Goal: Information Seeking & Learning: Understand process/instructions

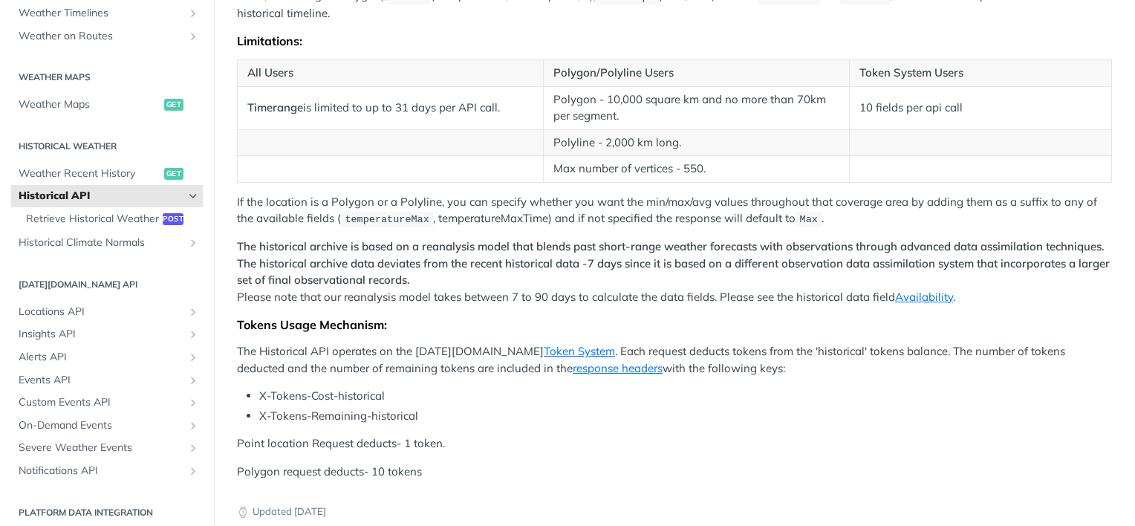
scroll to position [599, 0]
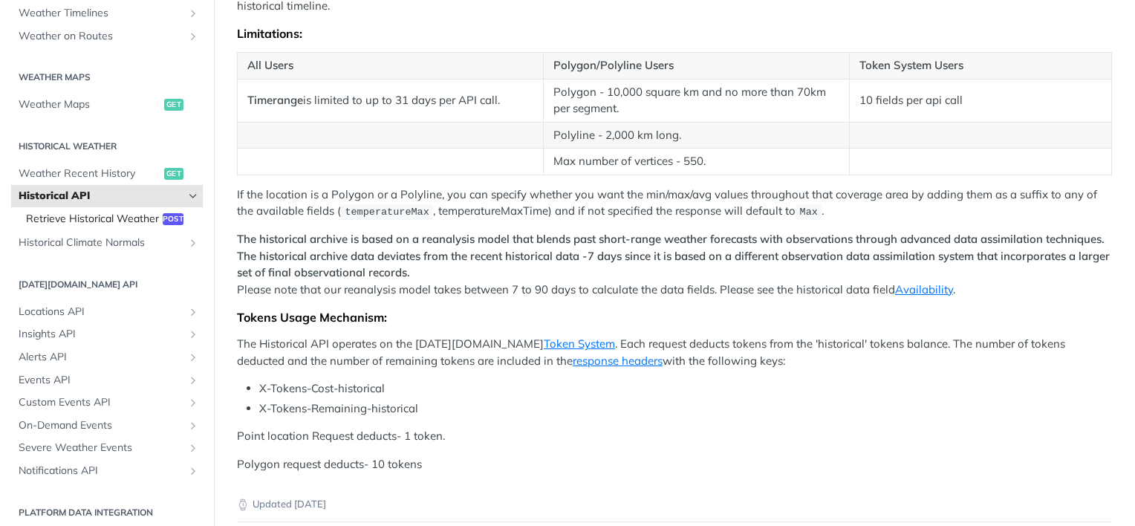
click at [68, 226] on span "Retrieve Historical Weather" at bounding box center [92, 219] width 133 height 15
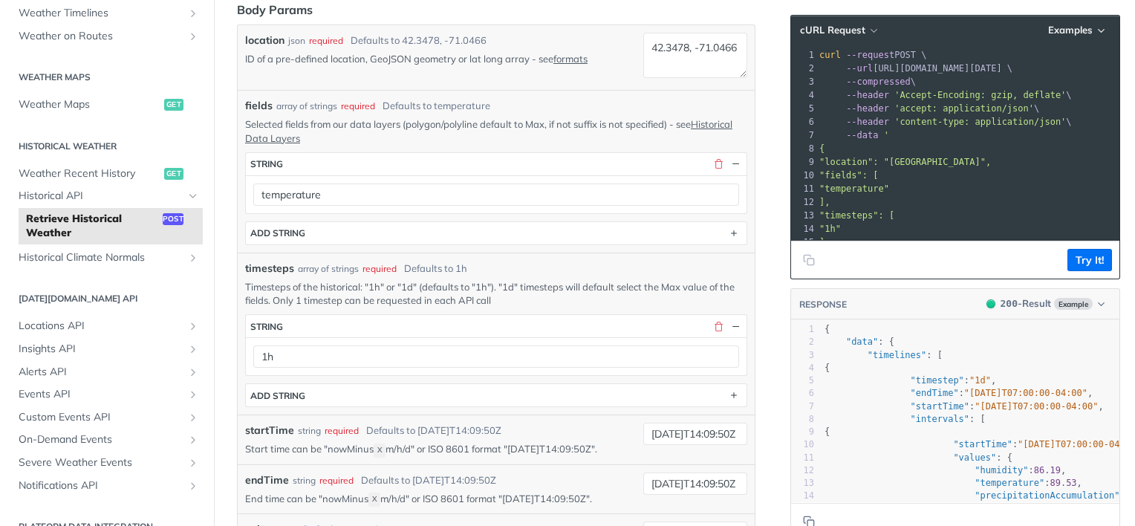
scroll to position [316, 0]
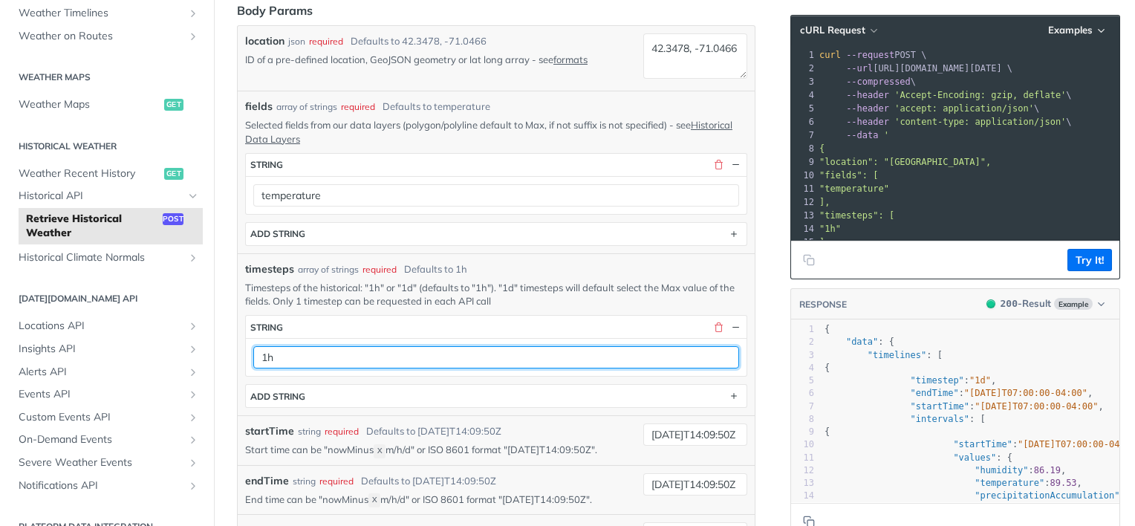
click at [677, 354] on input "1h" at bounding box center [496, 357] width 486 height 22
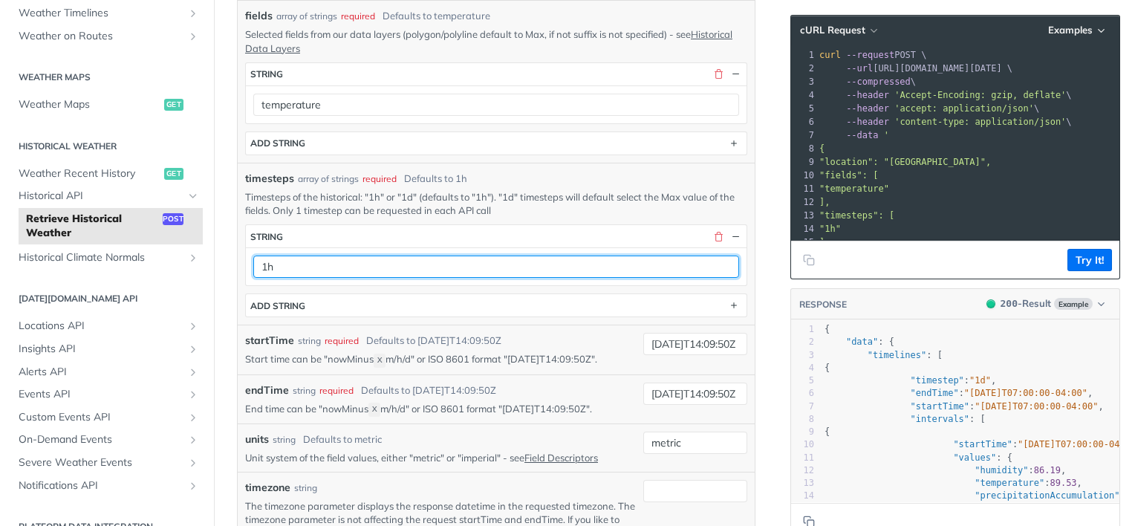
scroll to position [414, 0]
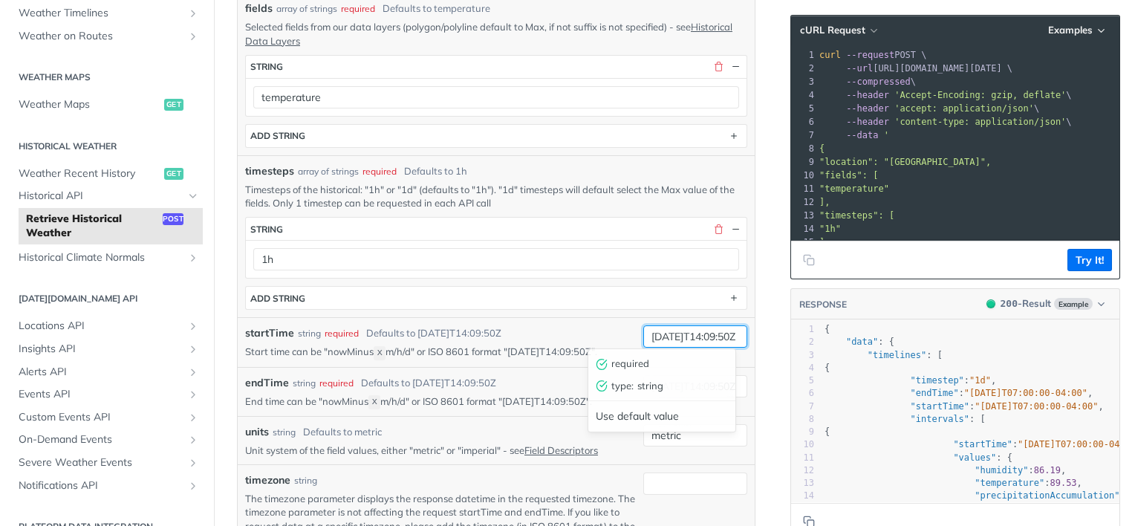
click at [713, 335] on input "[DATE]T14:09:50Z" at bounding box center [695, 336] width 104 height 22
click at [230, 310] on article "Retrieve Historical Weather post [URL][DOMAIN_NAME][DATE] /historical Log in to…" at bounding box center [496, 345] width 564 height 1361
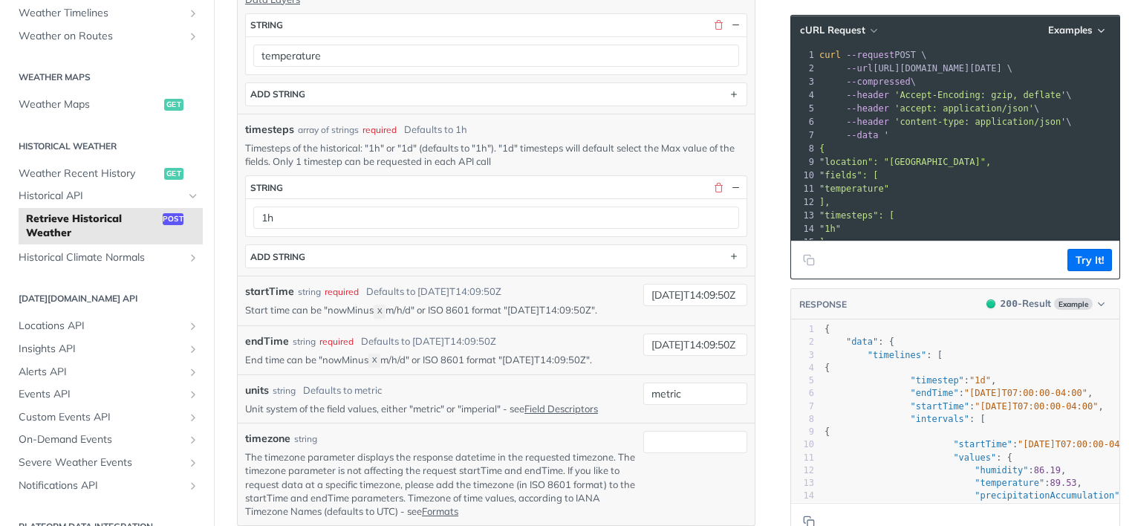
scroll to position [555, 0]
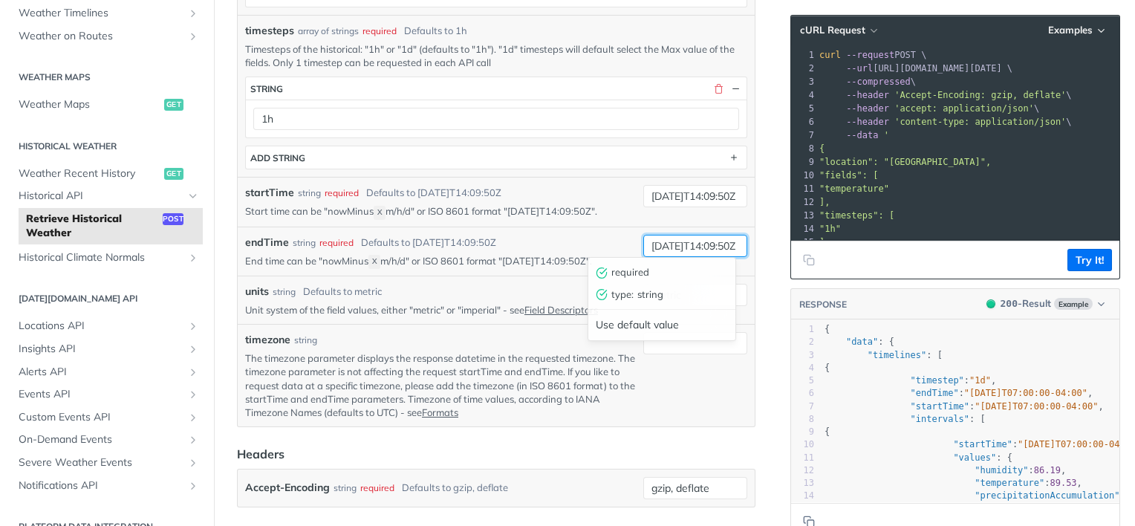
click at [663, 238] on input "[DATE]T14:09:50Z" at bounding box center [695, 246] width 104 height 22
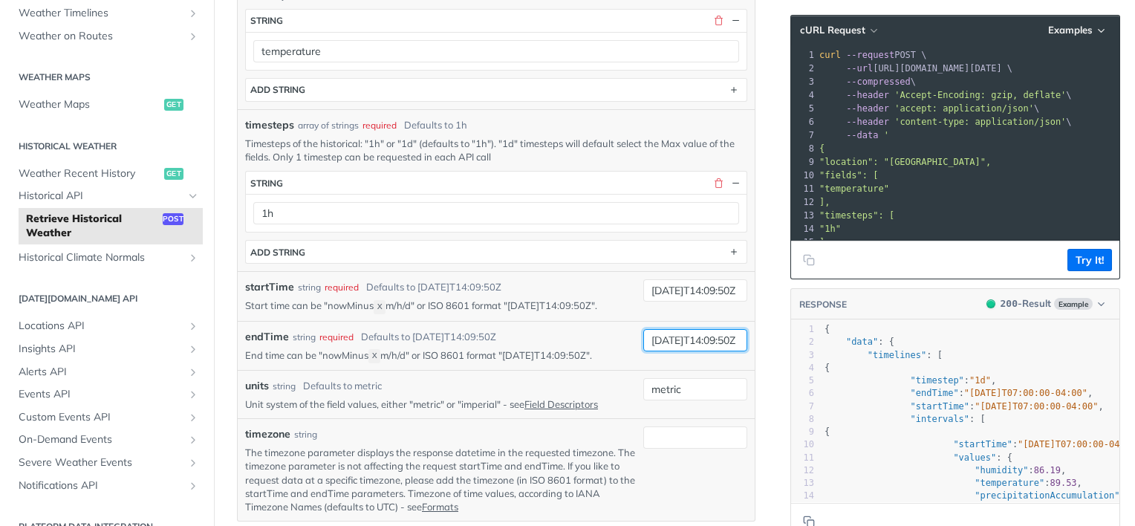
scroll to position [460, 0]
type input "[DATE]T14:09:50Z"
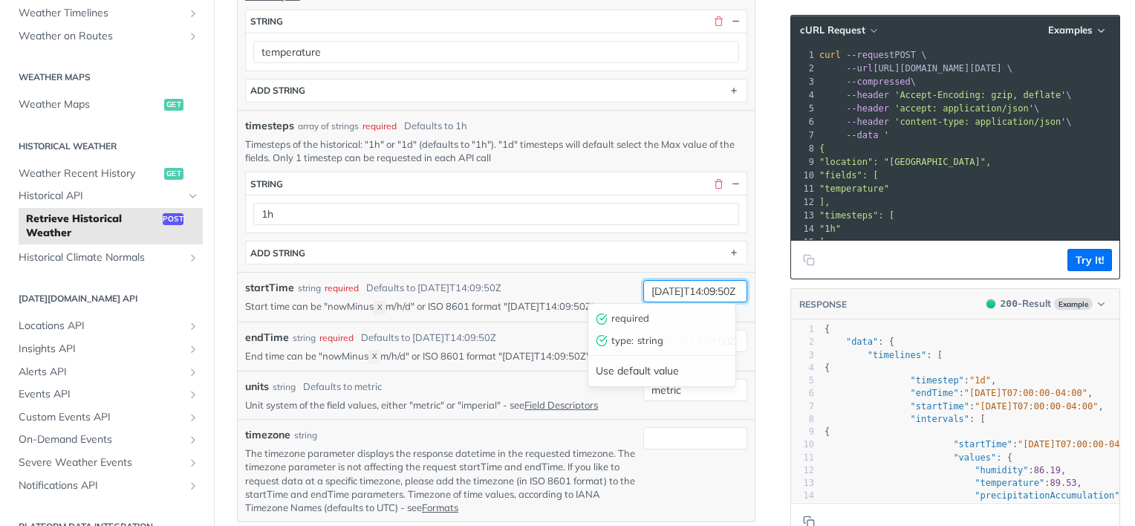
click at [663, 287] on input "[DATE]T14:09:50Z" at bounding box center [695, 291] width 104 height 22
click at [680, 290] on input "[DATE]T14:09:50Z" at bounding box center [695, 291] width 104 height 22
click at [676, 288] on input "[DATE]T14:09:50Z" at bounding box center [695, 291] width 104 height 22
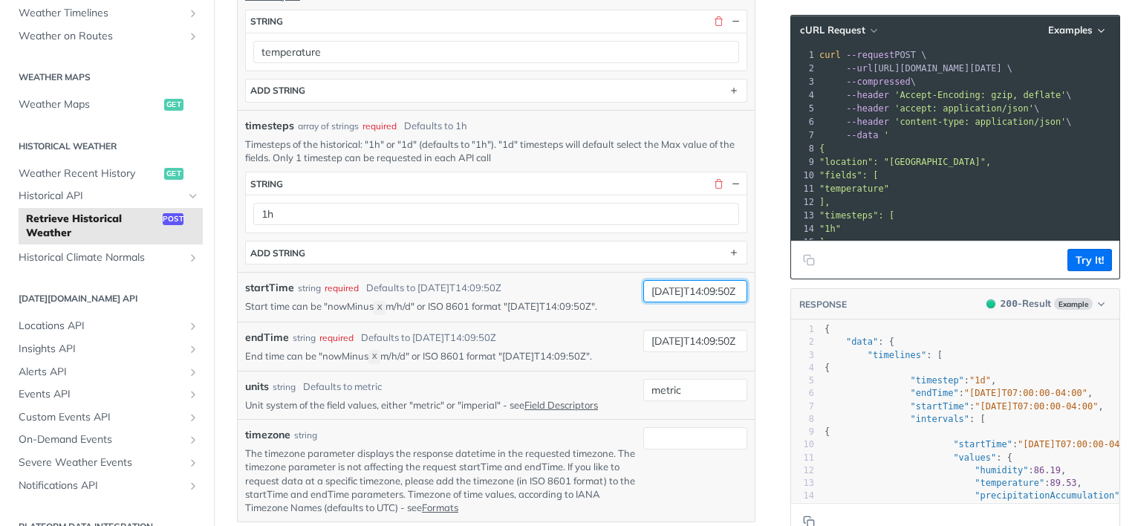
type input "[DATE]T14:09:50Z"
click at [745, 307] on article "Retrieve Historical Weather post [URL][DOMAIN_NAME][DATE] /historical Log in to…" at bounding box center [496, 300] width 564 height 1361
click at [682, 337] on input "[DATE]T14:09:50Z" at bounding box center [695, 341] width 104 height 22
type input "[DATE]T14:09:50Z"
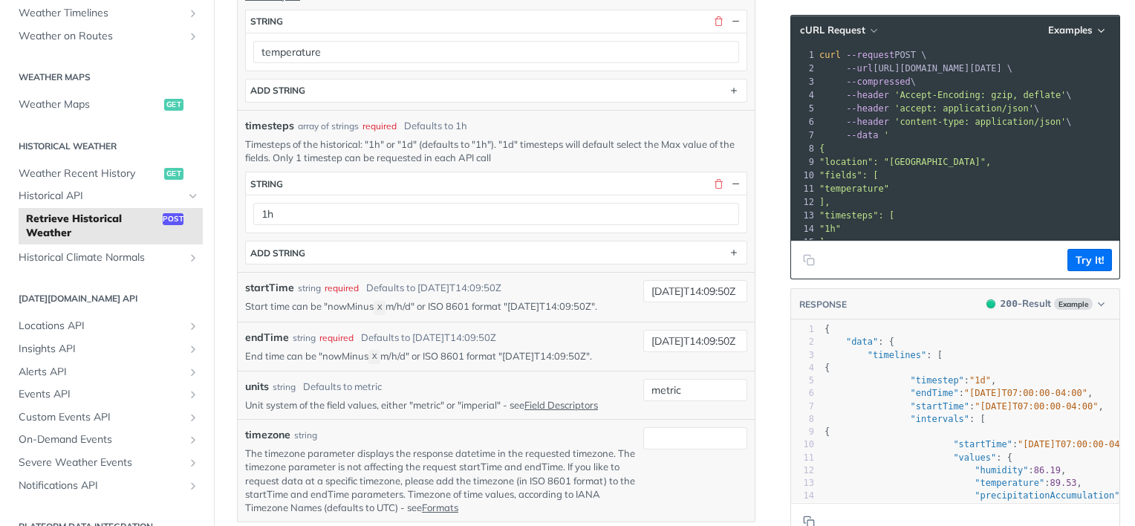
click at [761, 336] on article "Retrieve Historical Weather post [URL][DOMAIN_NAME][DATE] /historical Log in to…" at bounding box center [496, 300] width 564 height 1361
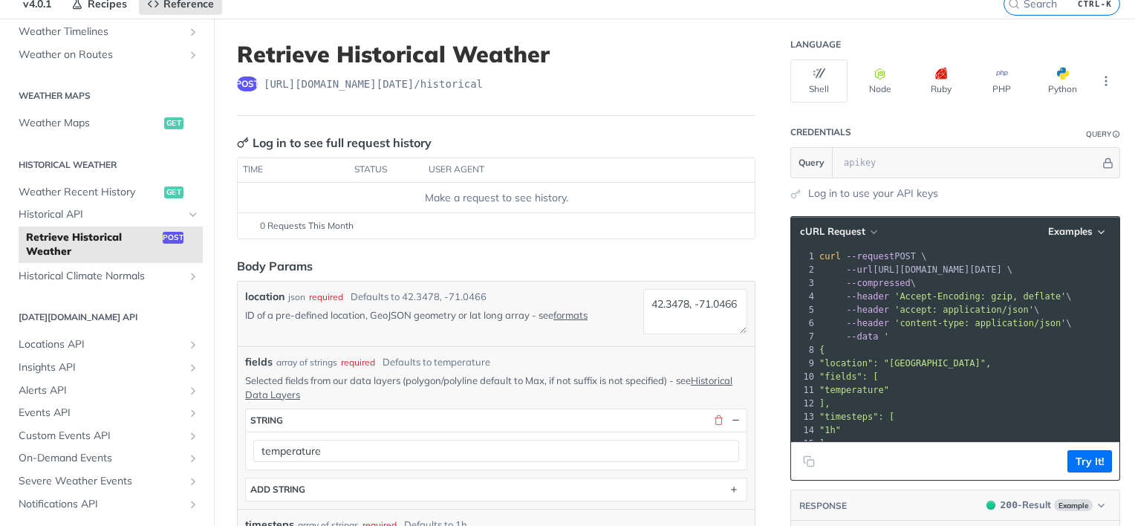
scroll to position [71, 0]
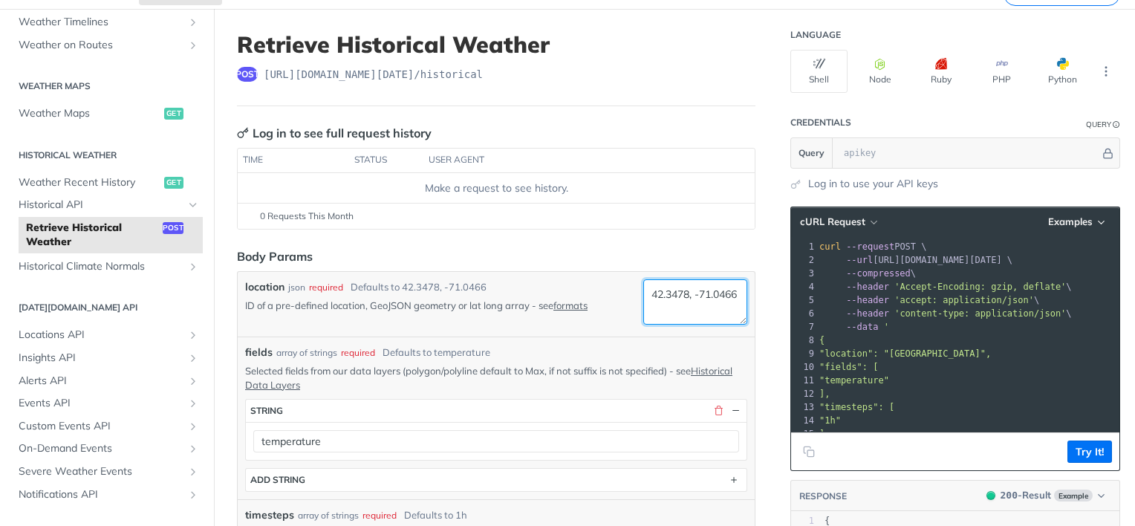
click at [683, 296] on textarea "42.3478, -71.0466" at bounding box center [695, 301] width 104 height 45
paste textarea "Minimum latitude: 40.4774"
drag, startPoint x: 683, startPoint y: 303, endPoint x: 627, endPoint y: 278, distance: 61.8
click at [627, 279] on div "location json required Defaults to 42.3478, -71.0466 ID of a pre-defined locati…" at bounding box center [496, 304] width 502 height 50
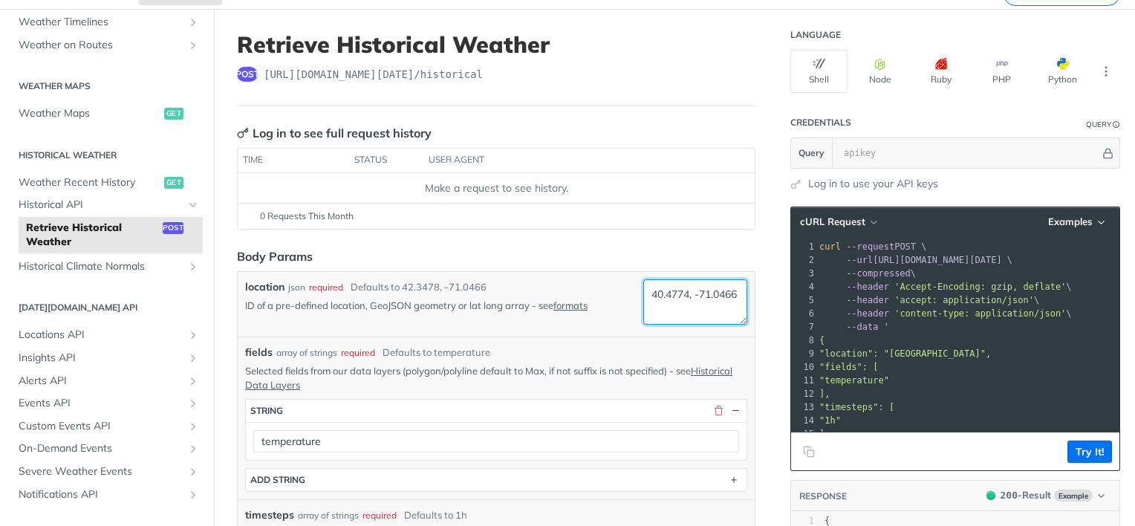
drag, startPoint x: 686, startPoint y: 309, endPoint x: 640, endPoint y: 303, distance: 46.4
click at [643, 303] on textarea "40.4774, -71.0466" at bounding box center [695, 301] width 104 height 45
paste textarea "73.7004"
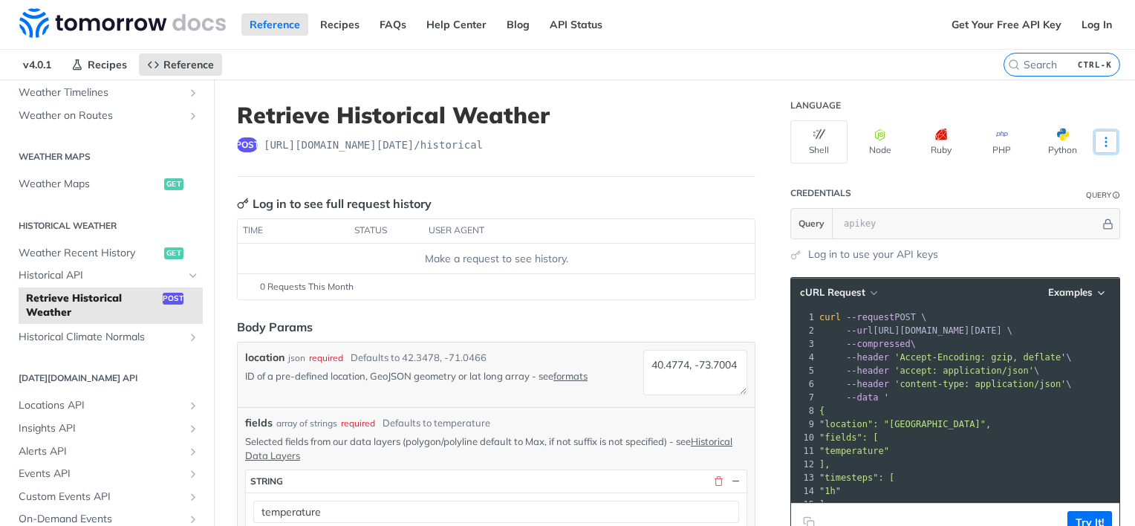
click at [1104, 133] on button "More Languages" at bounding box center [1106, 142] width 22 height 22
click at [1099, 146] on icon "More ellipsis" at bounding box center [1105, 141] width 13 height 13
click at [1069, 128] on span "button" at bounding box center [1069, 134] width 0 height 12
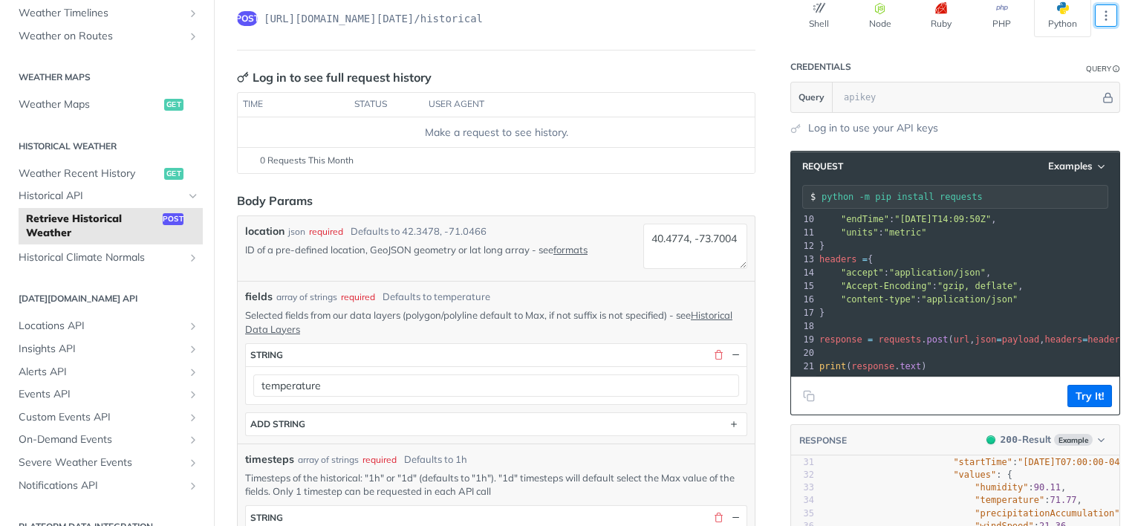
scroll to position [116, 0]
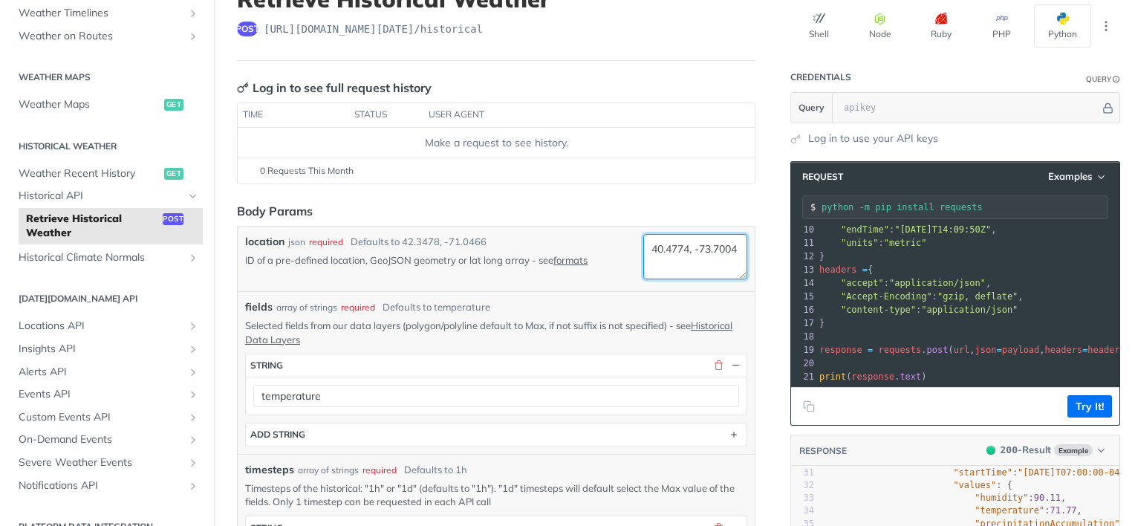
drag, startPoint x: 677, startPoint y: 244, endPoint x: 633, endPoint y: 241, distance: 44.7
click at [643, 241] on textarea "40.4774, -73.7004" at bounding box center [695, 256] width 104 height 45
paste textarea "40.6975"
drag, startPoint x: 686, startPoint y: 263, endPoint x: 642, endPoint y: 260, distance: 44.7
click at [643, 260] on textarea "40.6975, -73.7004" at bounding box center [695, 256] width 104 height 45
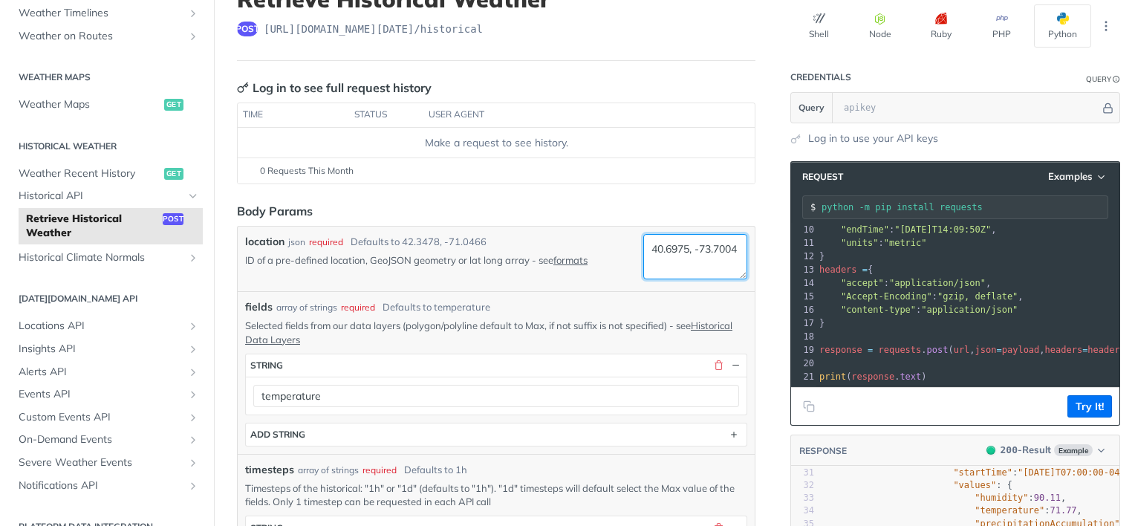
paste textarea "9798"
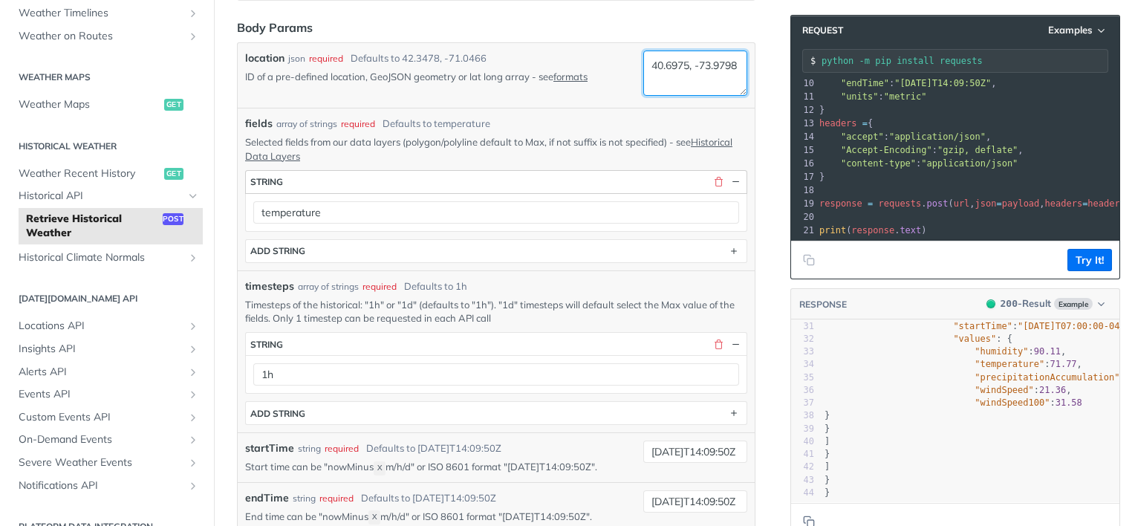
scroll to position [299, 0]
type textarea "40.6975, -73.9798"
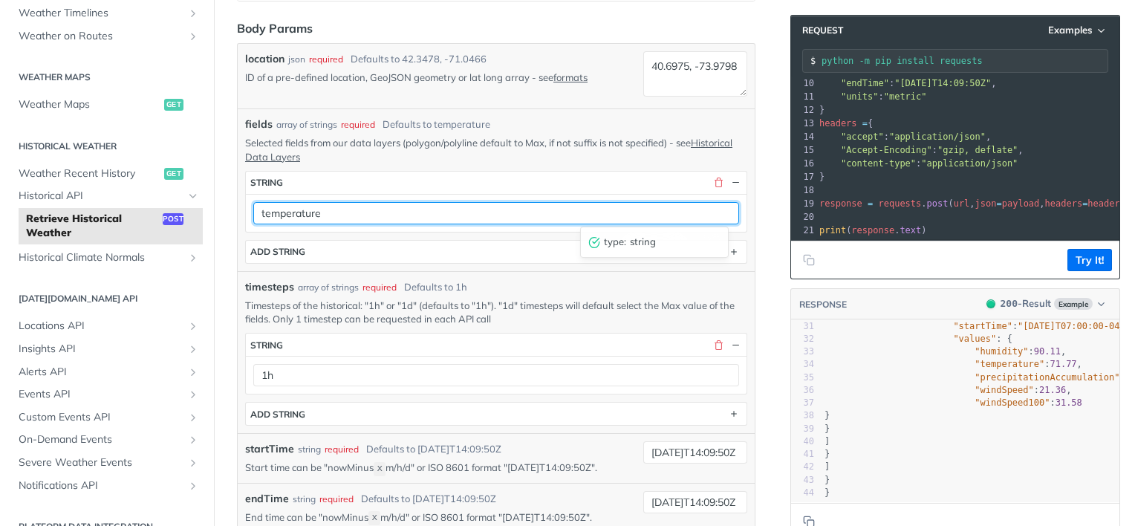
click at [342, 209] on input "temperature" at bounding box center [496, 213] width 486 height 22
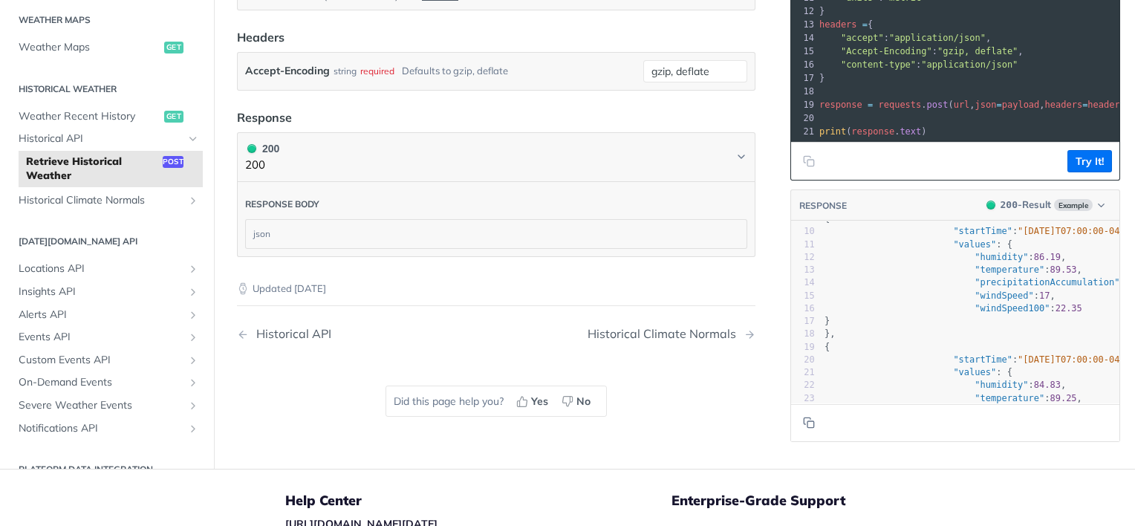
scroll to position [0, 0]
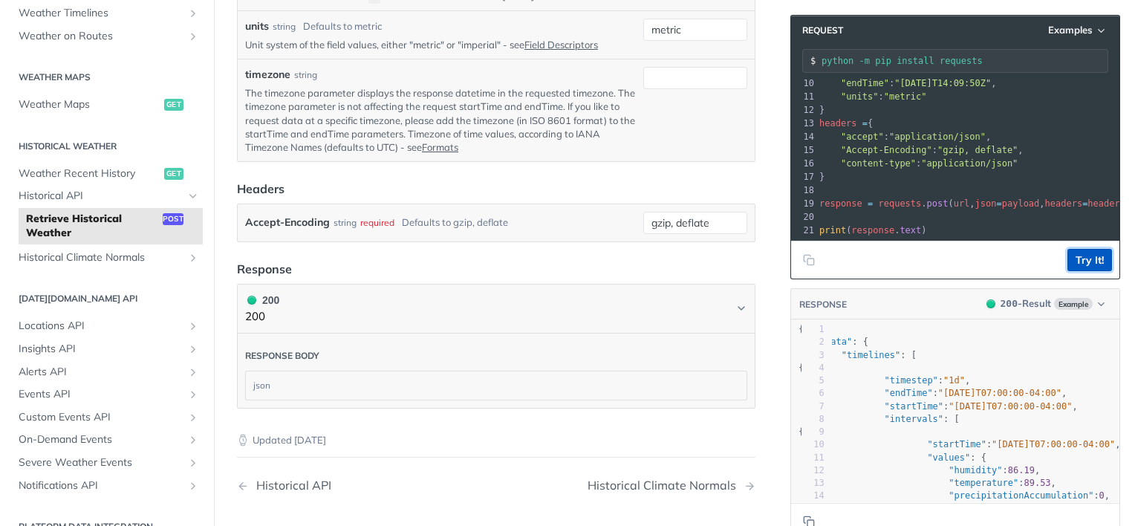
click at [1081, 251] on button "Try It!" at bounding box center [1089, 260] width 45 height 22
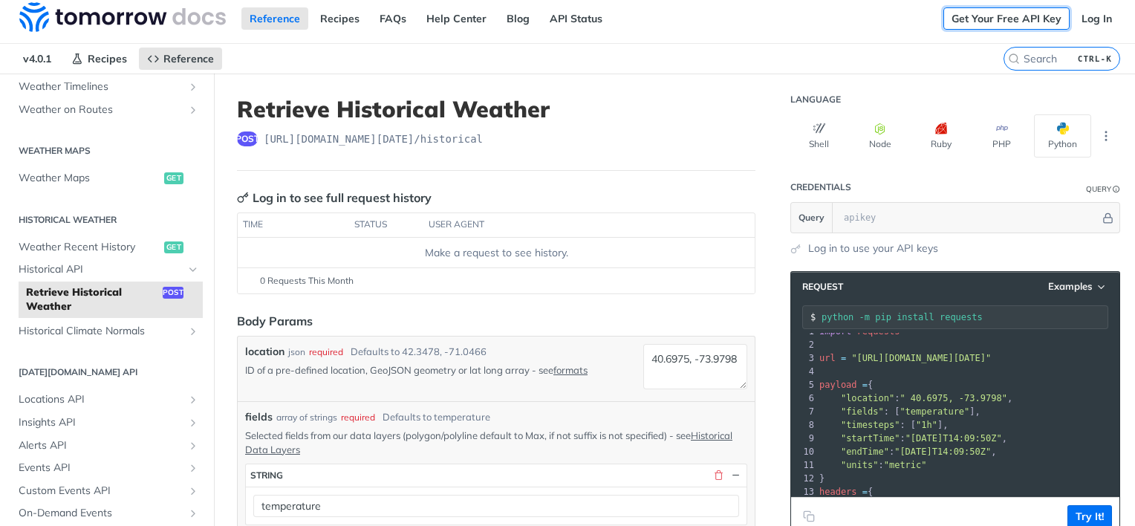
click at [981, 23] on link "Get Your Free API Key" at bounding box center [1006, 18] width 126 height 22
